Goal: Task Accomplishment & Management: Complete application form

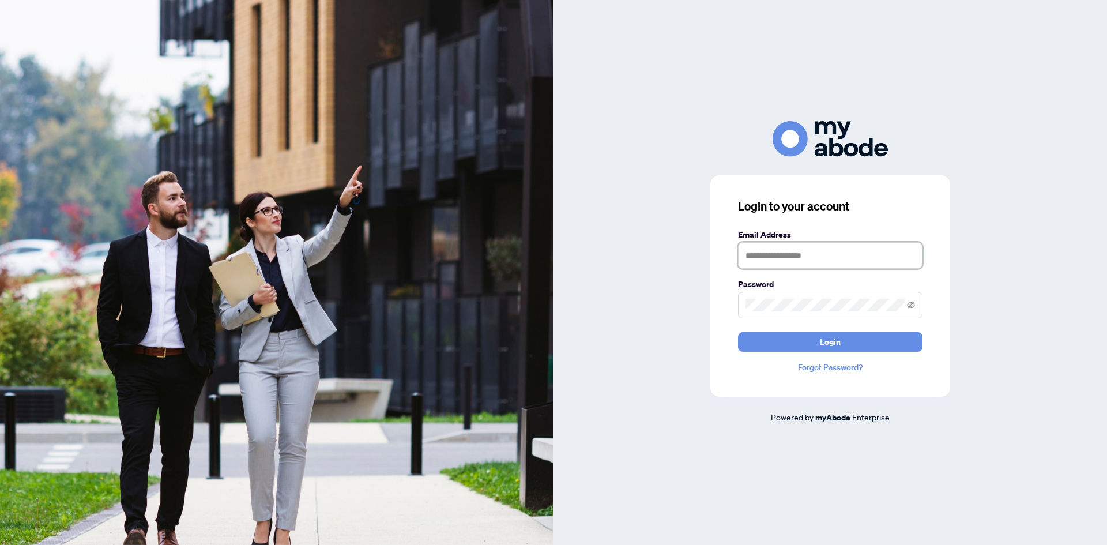
click at [752, 255] on input "text" at bounding box center [830, 255] width 185 height 27
type input "**********"
click at [835, 344] on span "Login" at bounding box center [830, 342] width 21 height 18
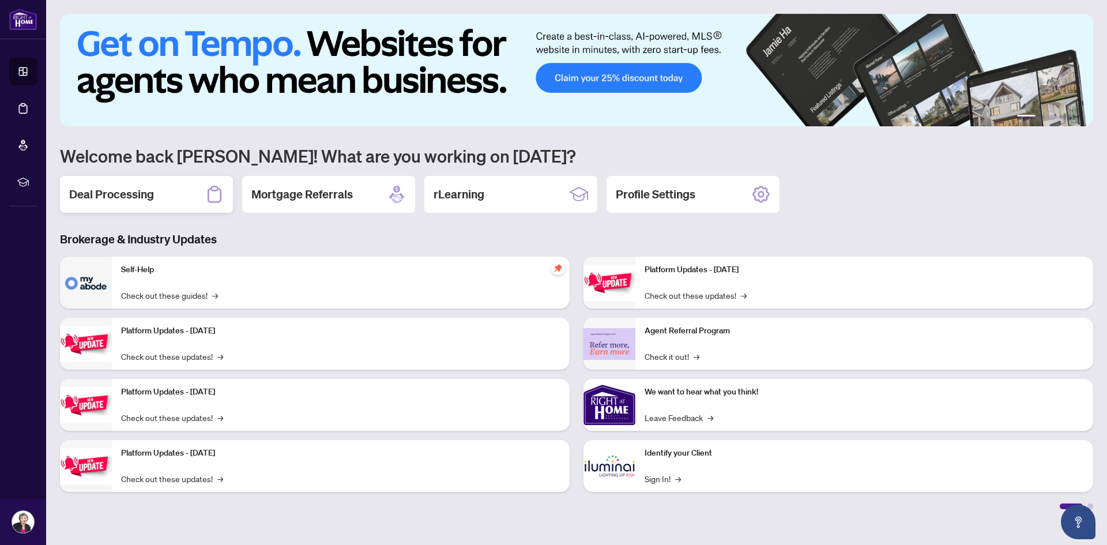
click at [176, 193] on div "Deal Processing" at bounding box center [146, 194] width 173 height 37
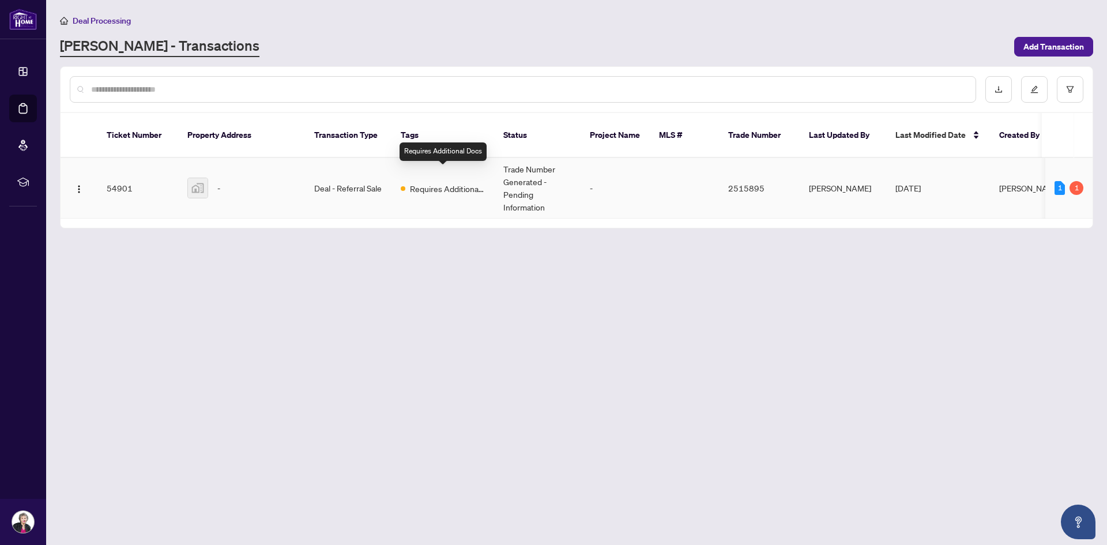
click at [423, 182] on span "Requires Additional Docs" at bounding box center [447, 188] width 75 height 13
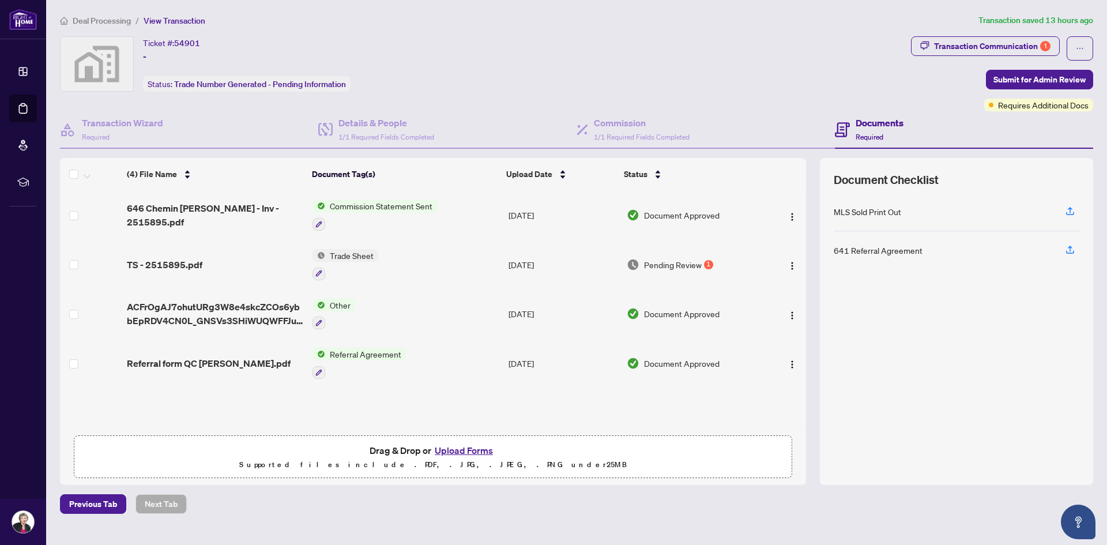
click at [469, 448] on button "Upload Forms" at bounding box center [463, 450] width 65 height 15
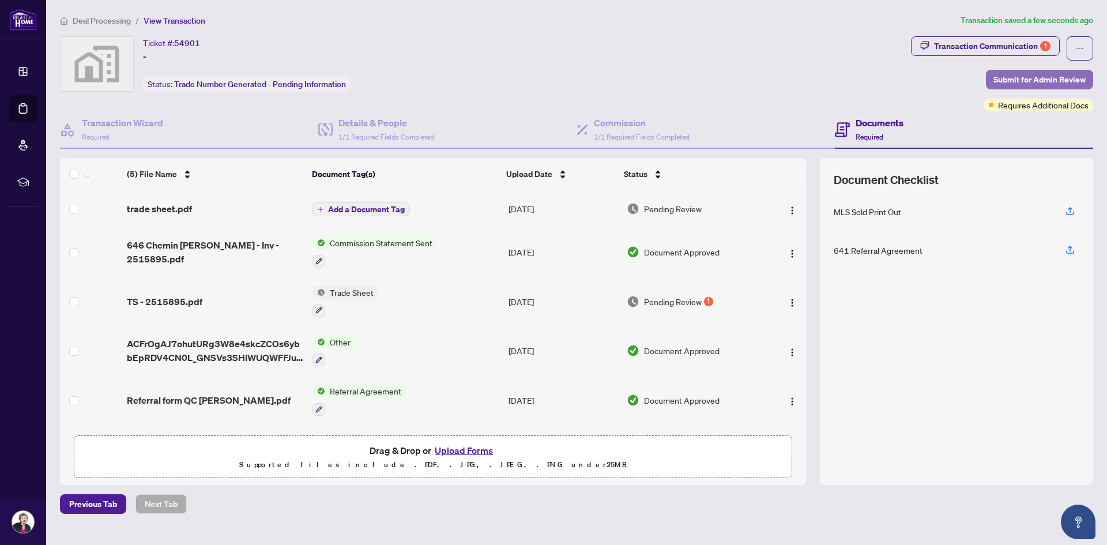
click at [1036, 77] on span "Submit for Admin Review" at bounding box center [1040, 79] width 92 height 18
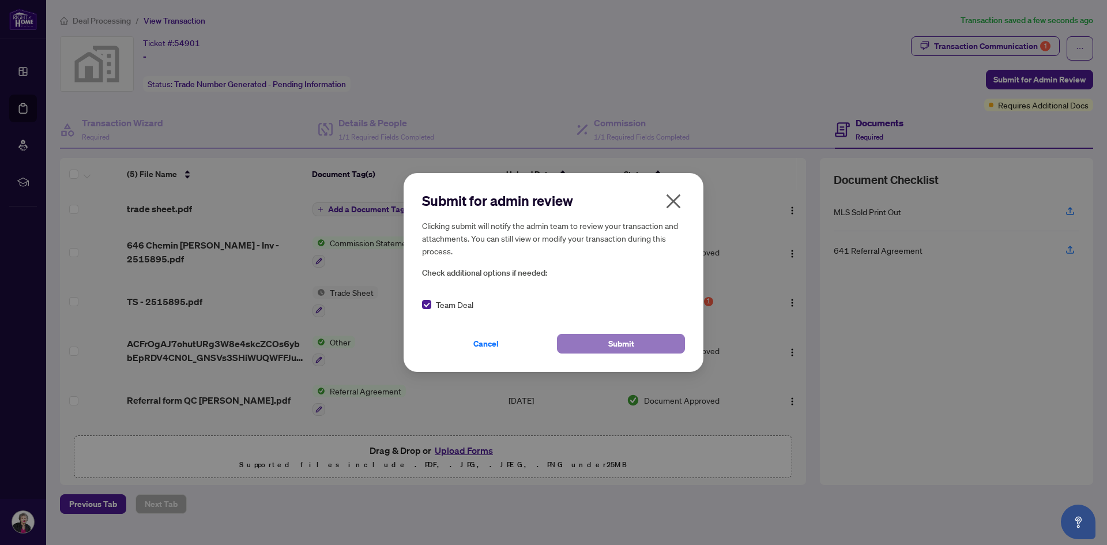
click at [630, 344] on span "Submit" at bounding box center [621, 343] width 26 height 18
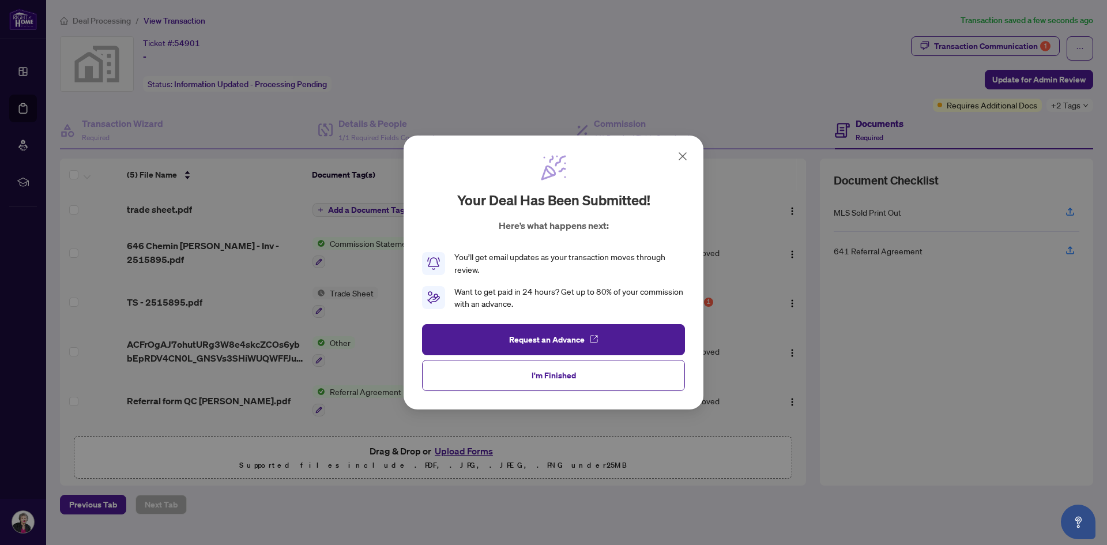
click at [688, 155] on icon at bounding box center [683, 156] width 14 height 14
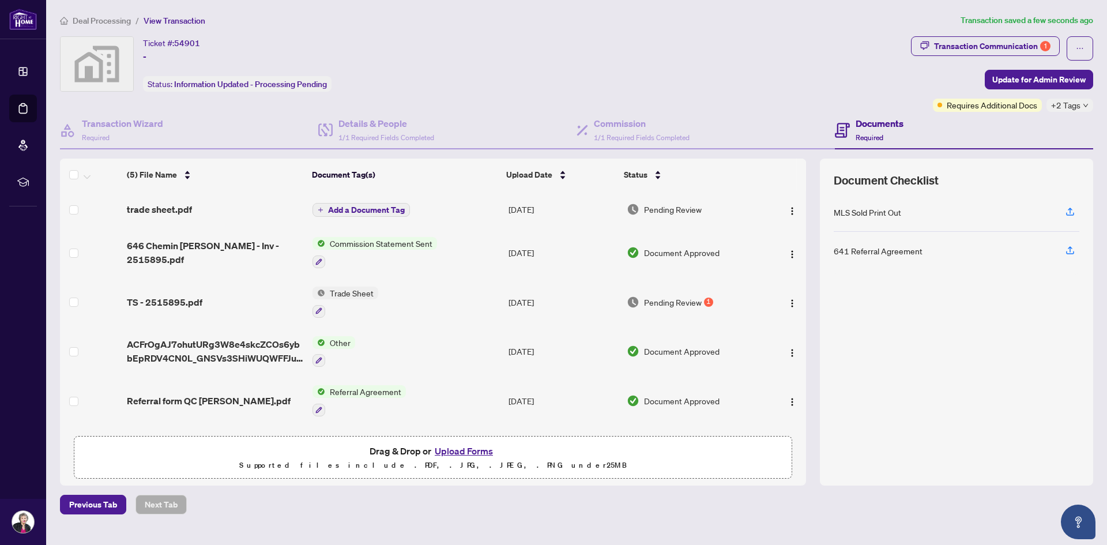
click at [882, 120] on h4 "Documents" at bounding box center [880, 123] width 48 height 14
click at [868, 133] on span "Required" at bounding box center [870, 137] width 28 height 9
click at [868, 123] on h4 "Documents" at bounding box center [880, 123] width 48 height 14
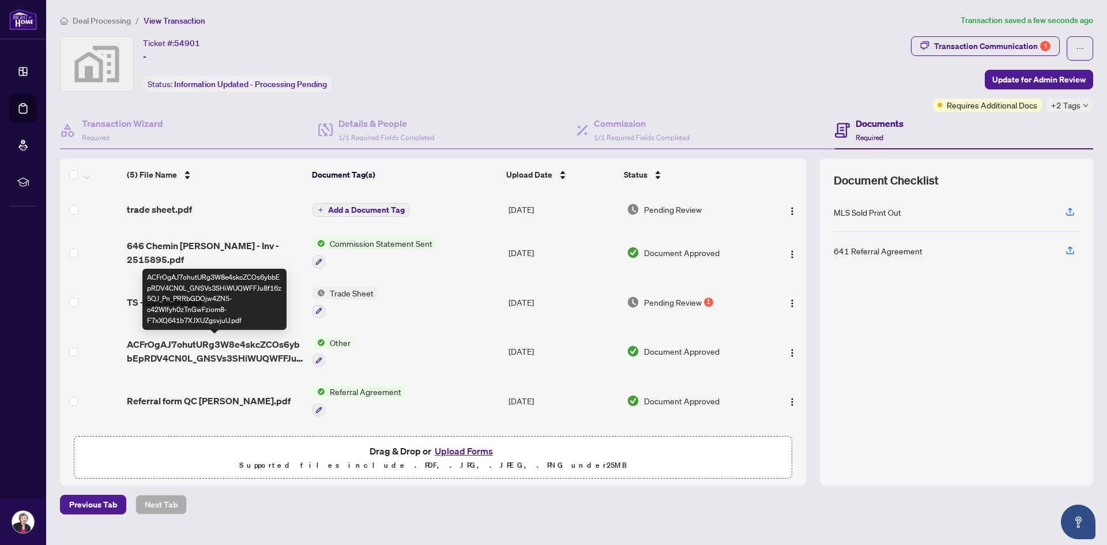
click at [214, 344] on span "ACFrOgAJ7ohutURg3W8e4skcZCOs6ybbEpRDV4CN0L_GNSVs3SHiWUQWFFJu8f16z5QJ_Pn_PRRbGDO…" at bounding box center [215, 351] width 176 height 28
